Goal: Answer question/provide support: Share knowledge or assist other users

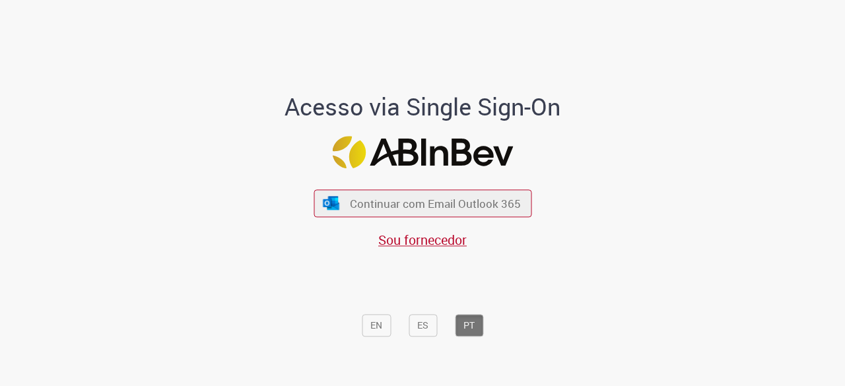
click at [384, 218] on div "Continuar com Email Outlook 365 Sou fornecedor" at bounding box center [423, 212] width 218 height 73
click at [405, 198] on span "Continuar com Email Outlook 365" at bounding box center [435, 203] width 174 height 15
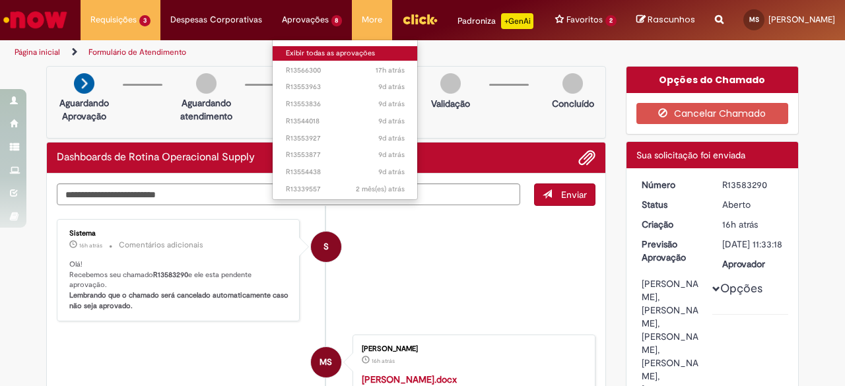
click at [304, 53] on link "Exibir todas as aprovações" at bounding box center [345, 53] width 145 height 15
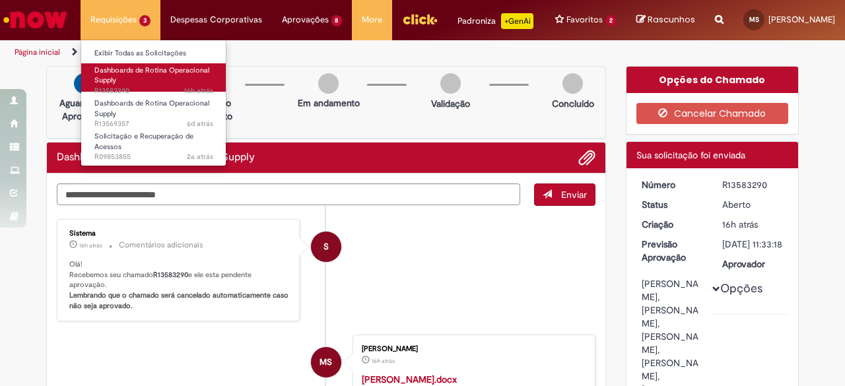
click at [137, 69] on span "Dashboards de Rotina Operacional Supply" at bounding box center [151, 75] width 115 height 20
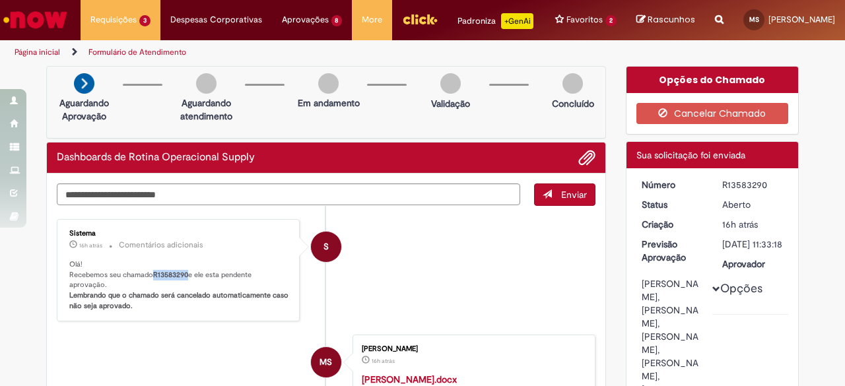
drag, startPoint x: 182, startPoint y: 283, endPoint x: 151, endPoint y: 284, distance: 31.7
click at [153, 280] on b "R13583290" at bounding box center [170, 275] width 35 height 10
copy b "R13583290"
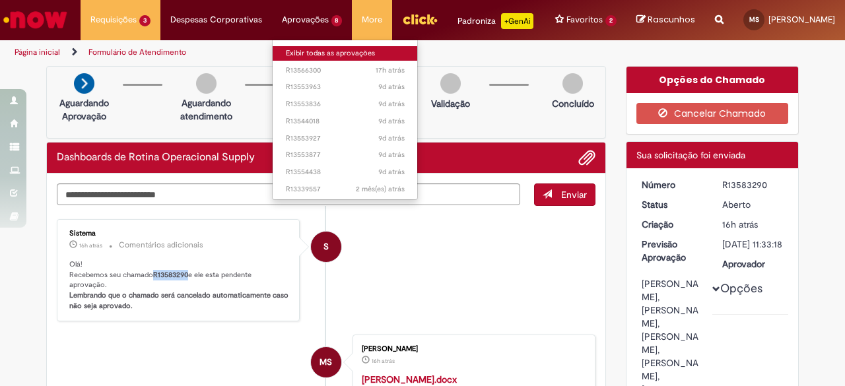
click at [287, 53] on link "Exibir todas as aprovações" at bounding box center [345, 53] width 145 height 15
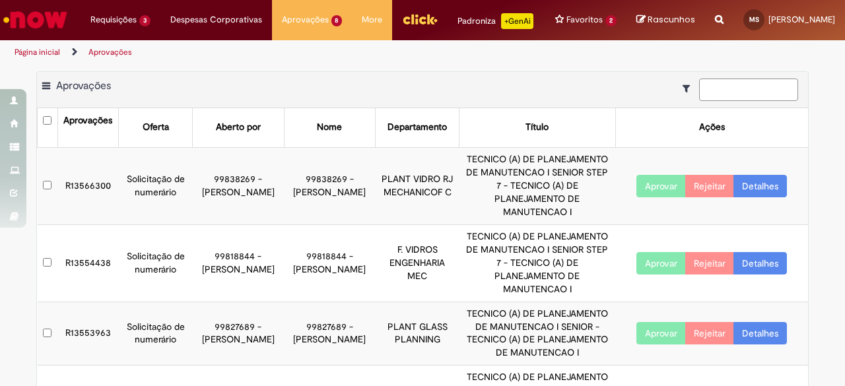
click at [759, 98] on input at bounding box center [748, 90] width 99 height 22
paste input "*********"
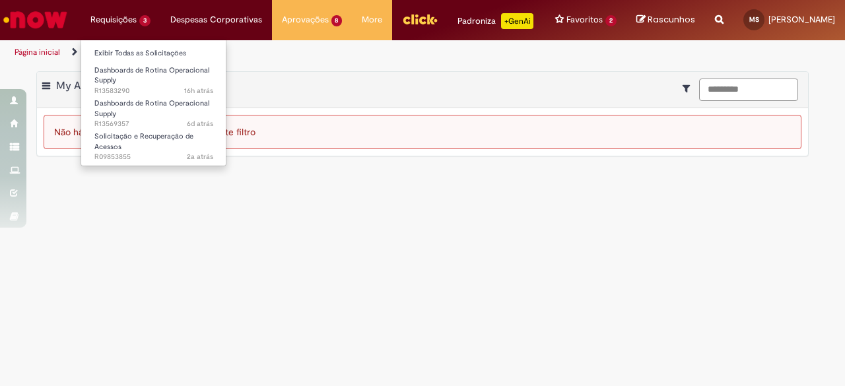
type input "*********"
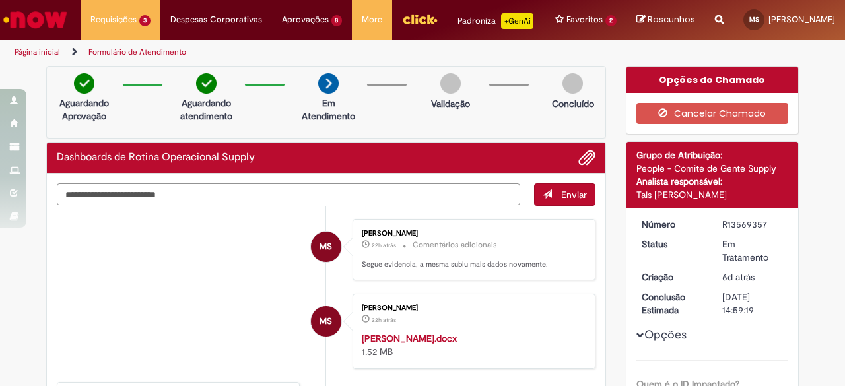
click at [198, 195] on textarea "Digite sua mensagem aqui..." at bounding box center [288, 195] width 463 height 22
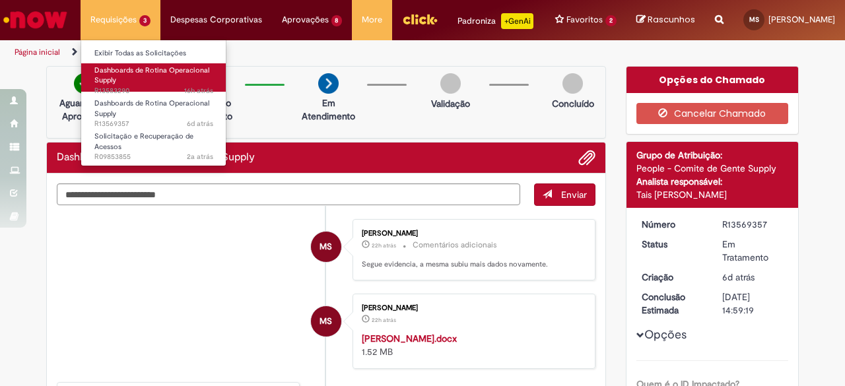
click at [121, 68] on span "Dashboards de Rotina Operacional Supply" at bounding box center [151, 75] width 115 height 20
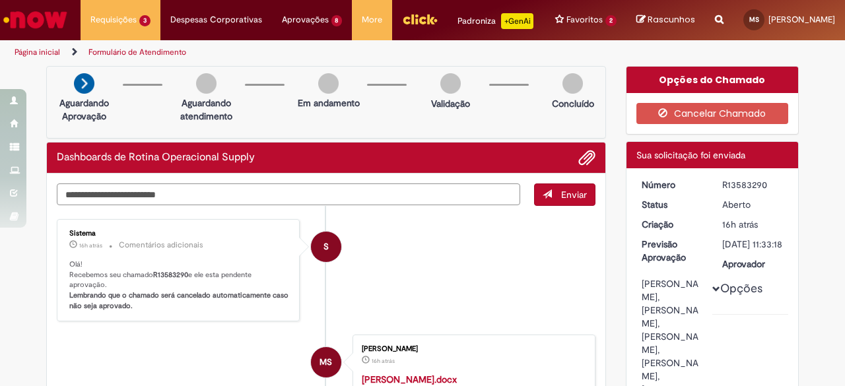
click at [205, 203] on textarea "Digite sua mensagem aqui..." at bounding box center [288, 195] width 463 height 22
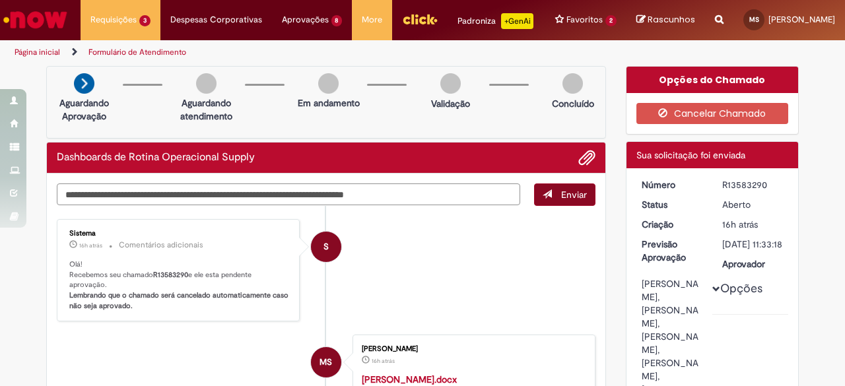
type textarea "**********"
click at [562, 201] on span "Enviar" at bounding box center [574, 195] width 26 height 12
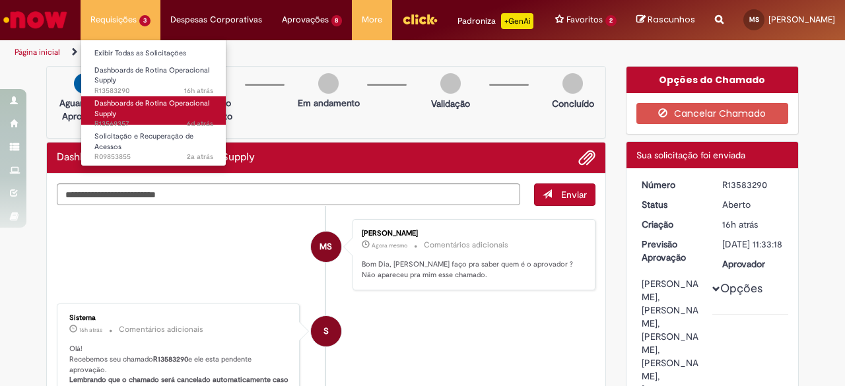
click at [116, 104] on span "Dashboards de Rotina Operacional Supply" at bounding box center [151, 108] width 115 height 20
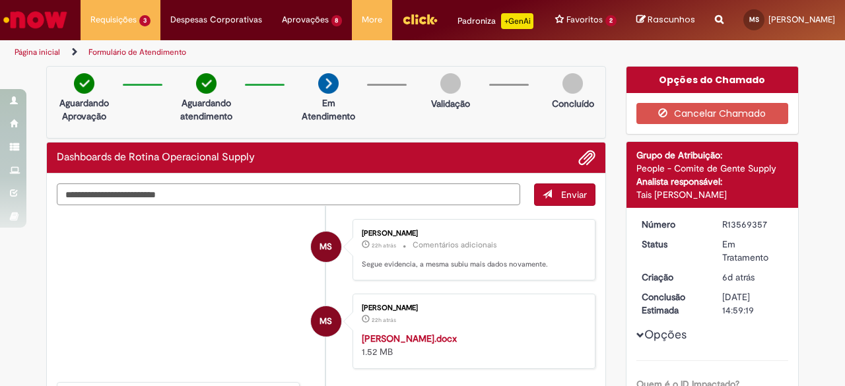
click at [292, 205] on textarea "Digite sua mensagem aqui..." at bounding box center [288, 195] width 463 height 22
type textarea "**********"
click at [570, 201] on span "Enviar" at bounding box center [574, 195] width 26 height 12
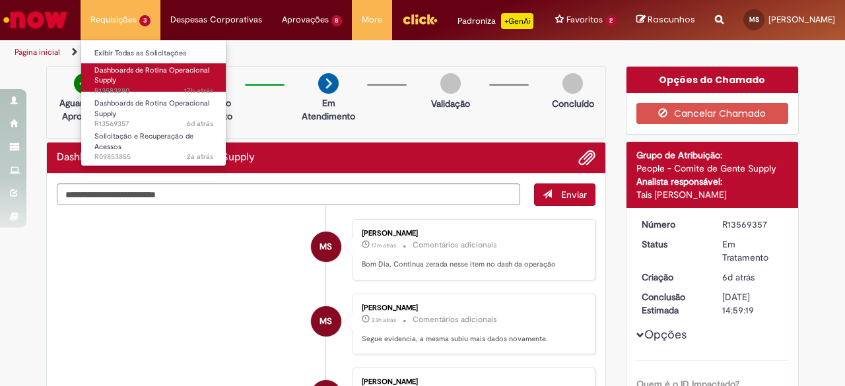
click at [129, 67] on span "Dashboards de Rotina Operacional Supply" at bounding box center [151, 75] width 115 height 20
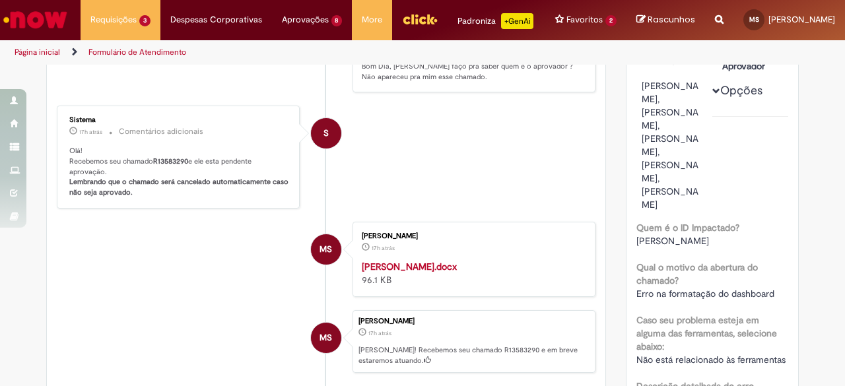
scroll to position [132, 0]
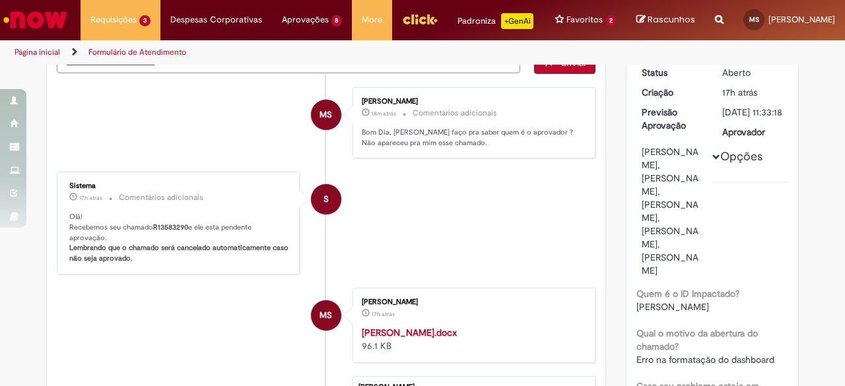
drag, startPoint x: 720, startPoint y: 162, endPoint x: 759, endPoint y: 270, distance: 115.1
click at [703, 270] on div "[PERSON_NAME], [PERSON_NAME], [PERSON_NAME], [PERSON_NAME], [PERSON_NAME]" at bounding box center [672, 211] width 61 height 132
drag, startPoint x: 191, startPoint y: 267, endPoint x: 116, endPoint y: 253, distance: 75.9
click at [116, 253] on p "Olá! Recebemos seu chamado R13583290 e ele esta pendente aprovação. Lembrando q…" at bounding box center [179, 238] width 220 height 52
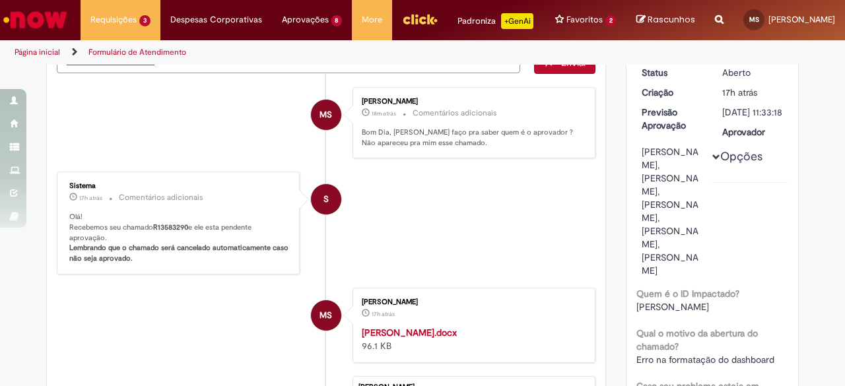
click at [413, 236] on li "S Sistema 17h atrás 17 horas atrás Comentários adicionais Olá! Recebemos seu ch…" at bounding box center [326, 223] width 539 height 103
